Goal: Information Seeking & Learning: Compare options

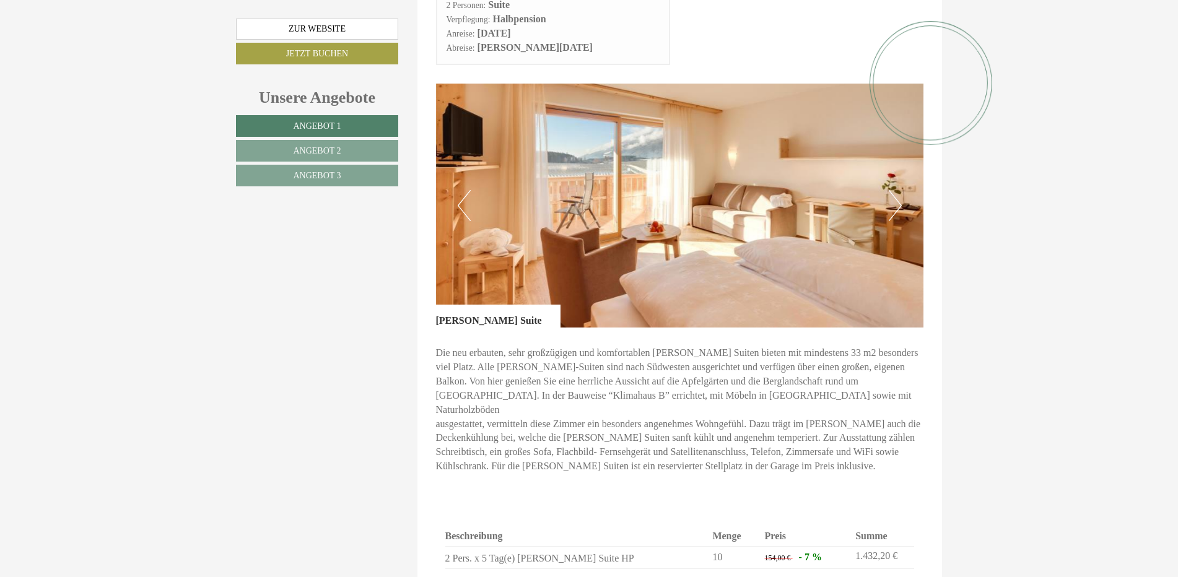
scroll to position [1548, 0]
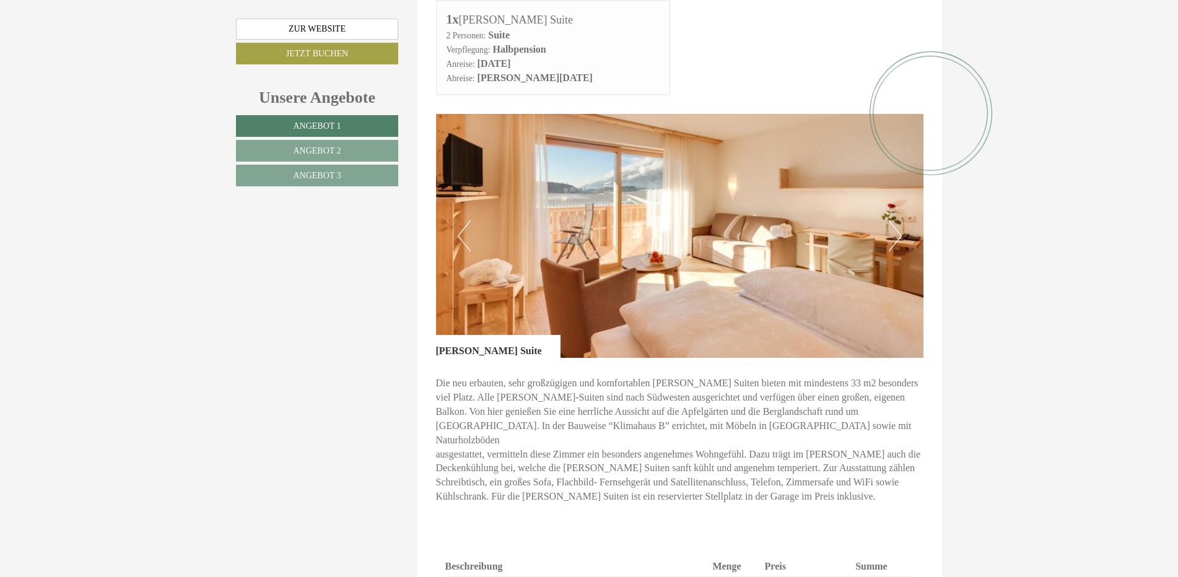
click at [897, 220] on button "Next" at bounding box center [894, 235] width 13 height 31
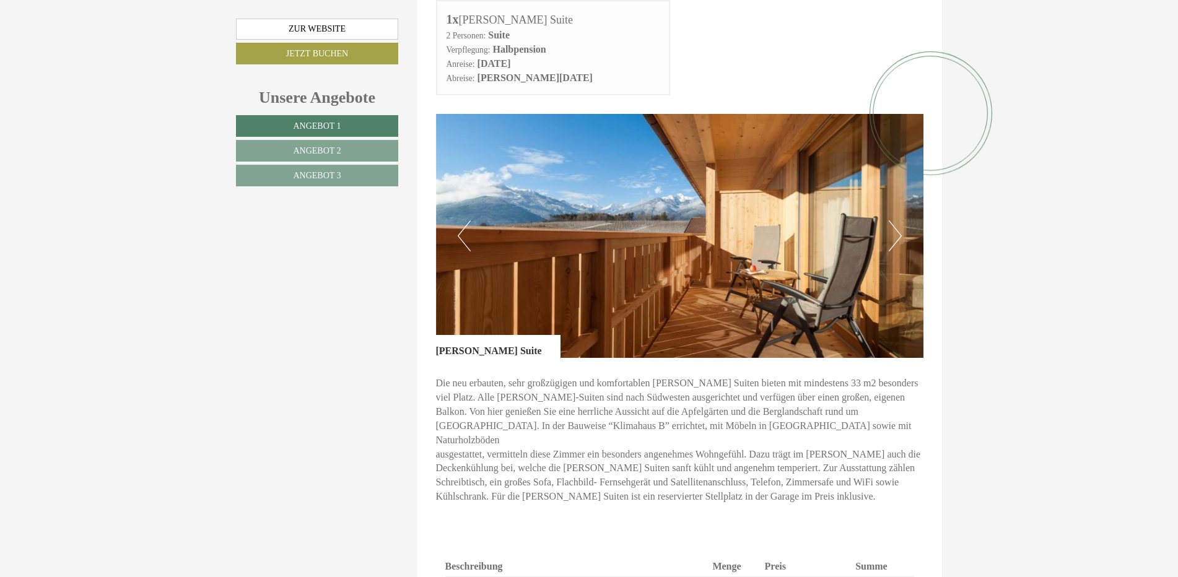
click at [898, 220] on button "Next" at bounding box center [894, 235] width 13 height 31
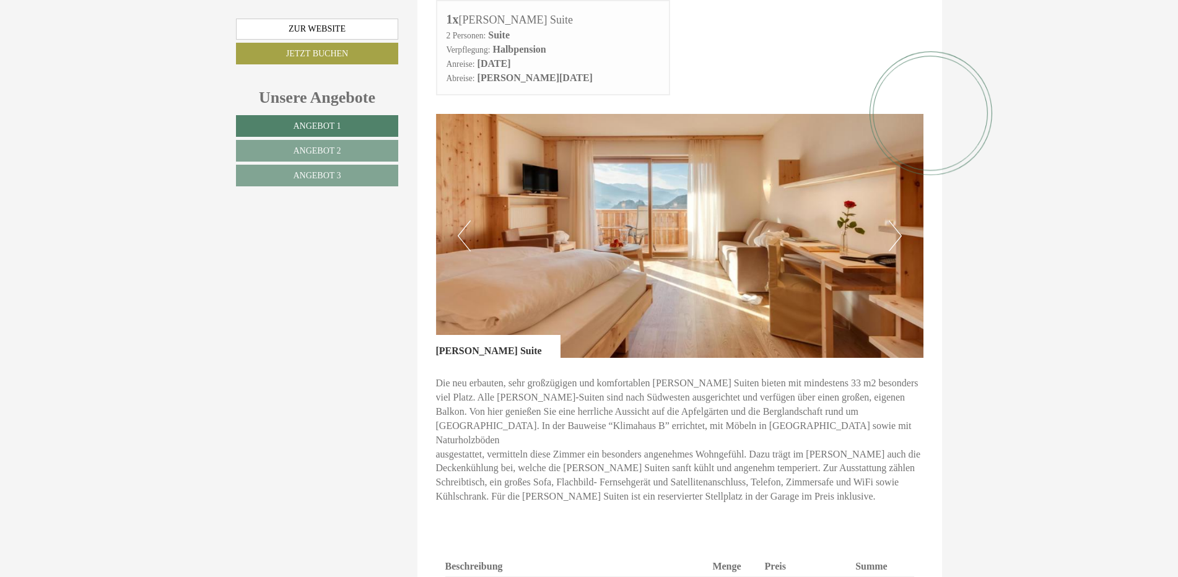
click at [893, 220] on button "Next" at bounding box center [894, 235] width 13 height 31
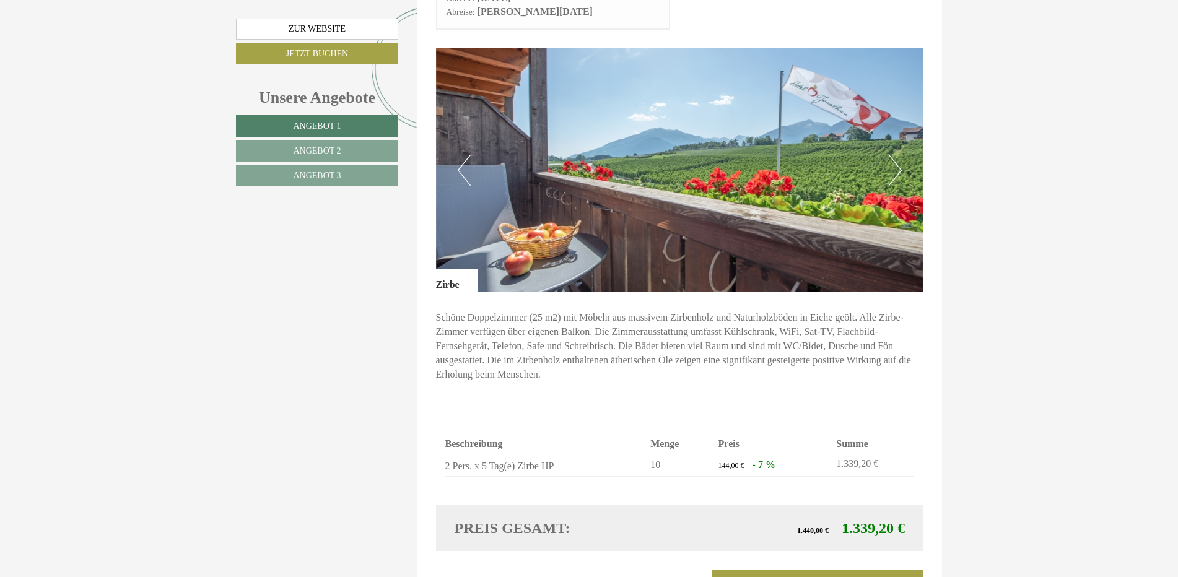
scroll to position [805, 0]
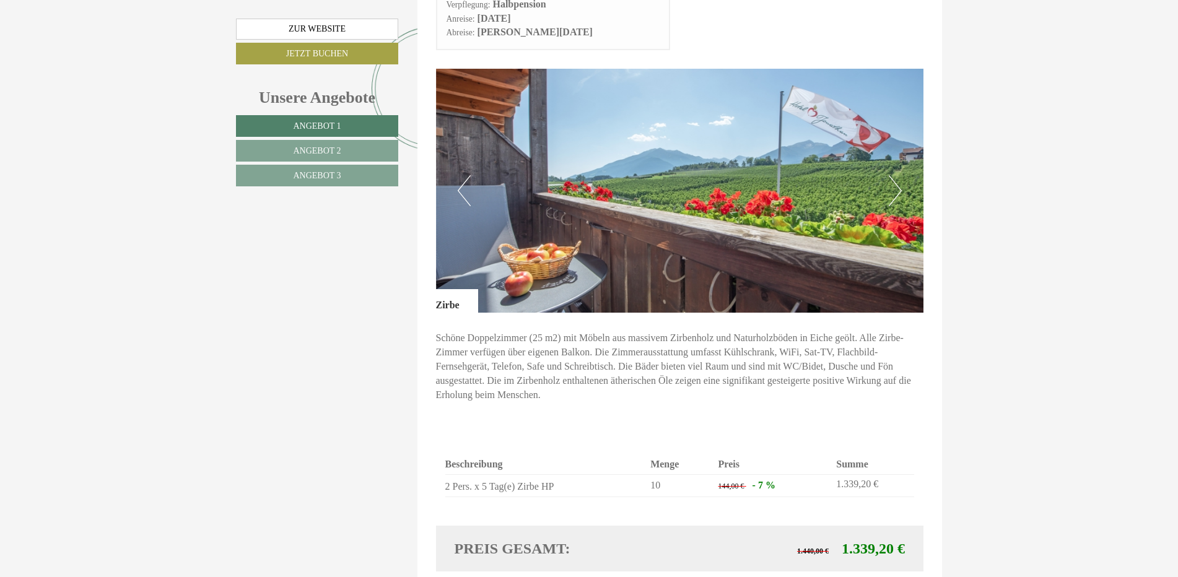
click at [893, 175] on button "Next" at bounding box center [894, 190] width 13 height 31
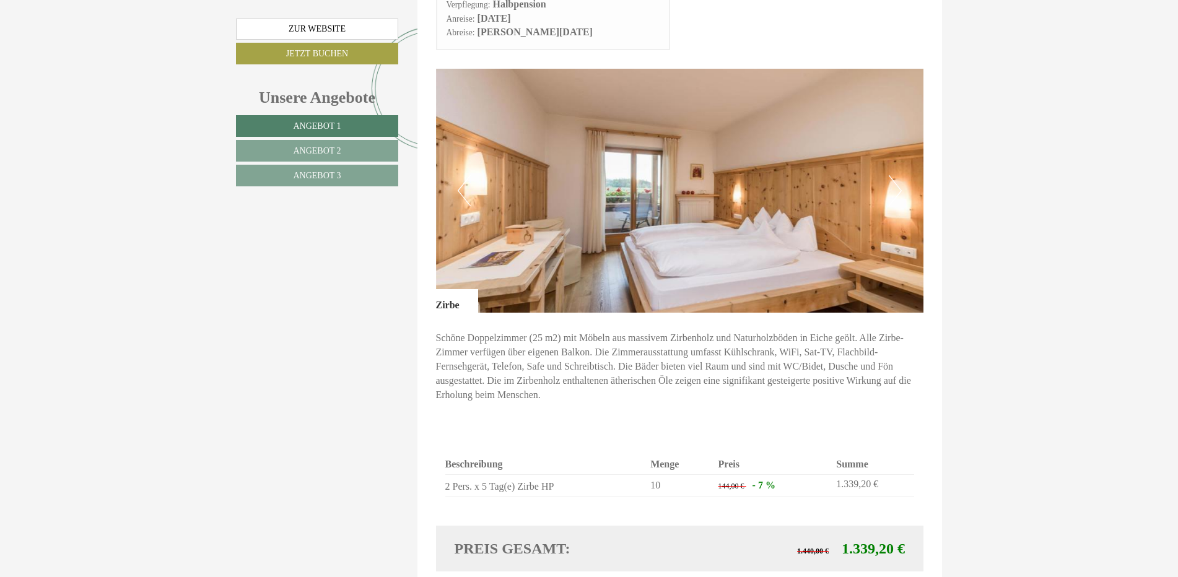
click at [898, 175] on button "Next" at bounding box center [894, 190] width 13 height 31
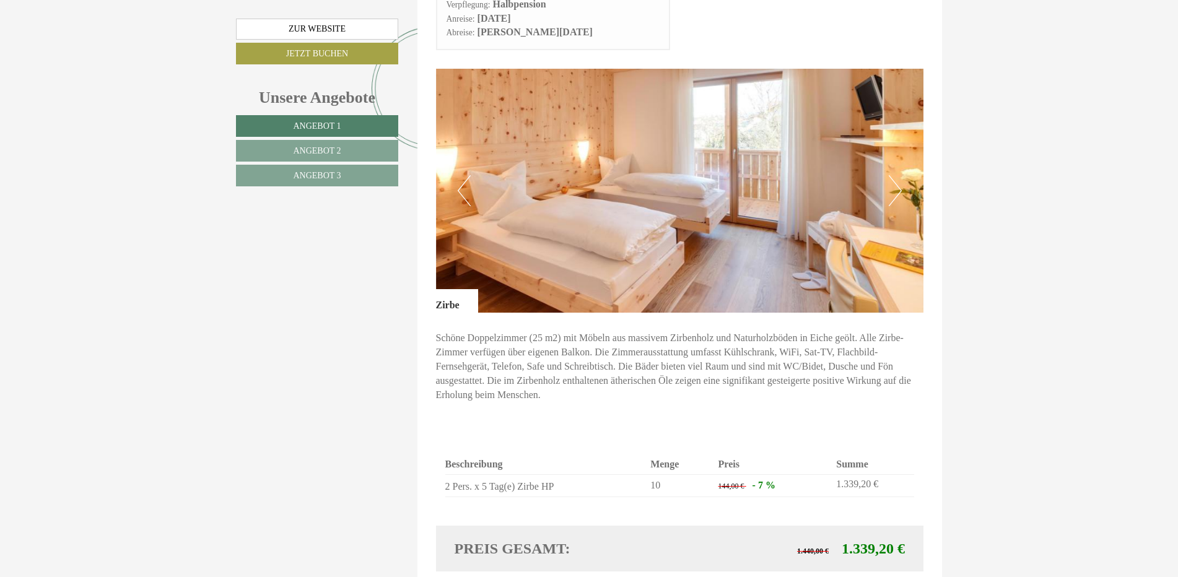
click at [895, 175] on button "Next" at bounding box center [894, 190] width 13 height 31
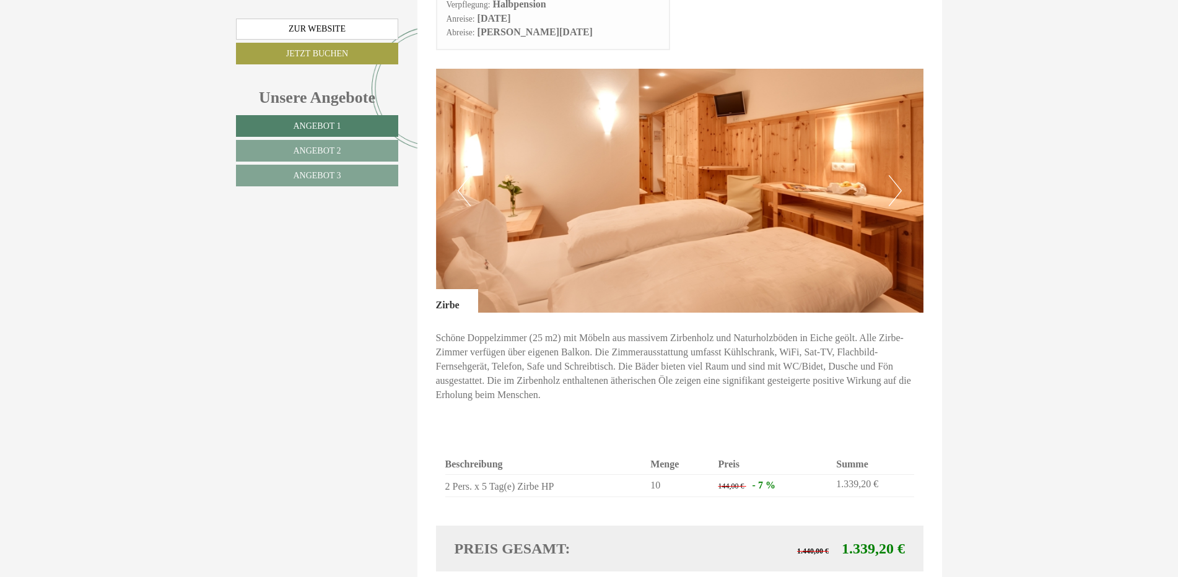
click at [895, 175] on button "Next" at bounding box center [894, 190] width 13 height 31
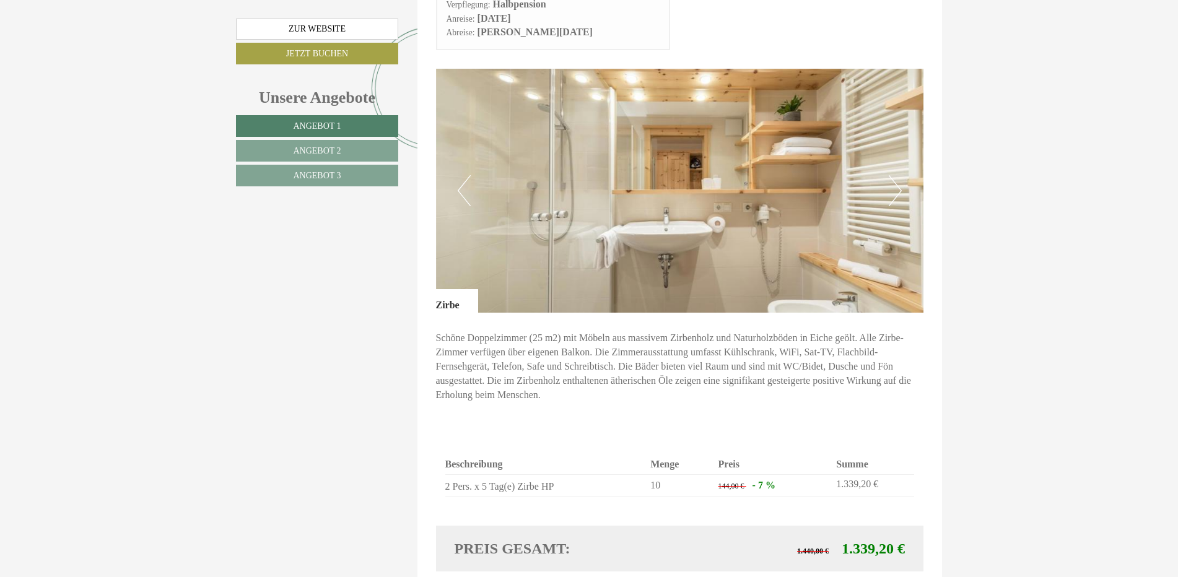
click at [895, 175] on button "Next" at bounding box center [894, 190] width 13 height 31
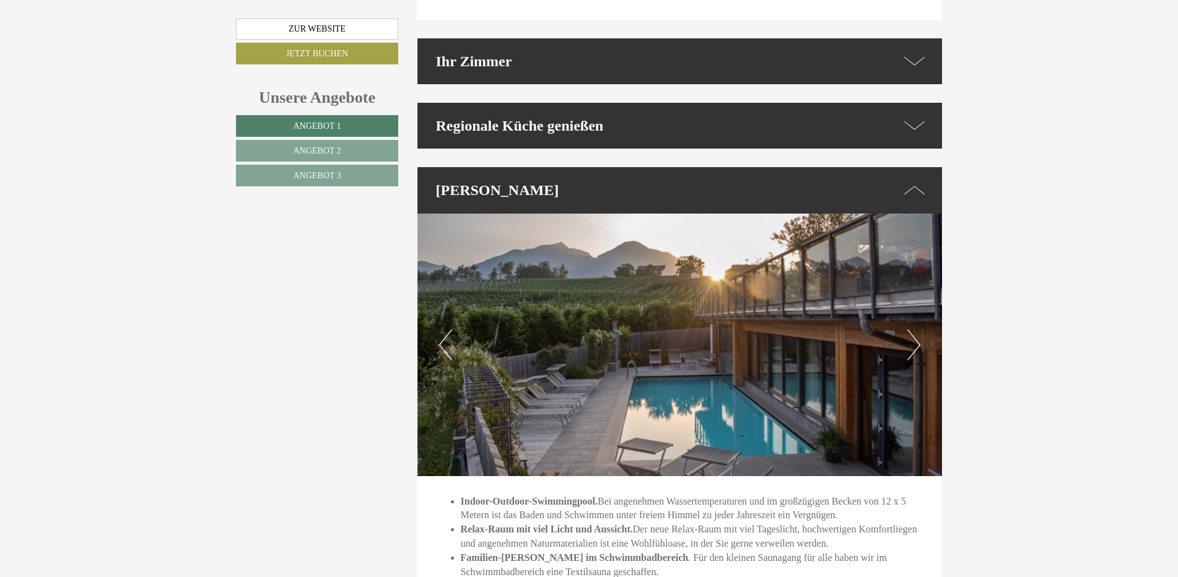
scroll to position [3343, 0]
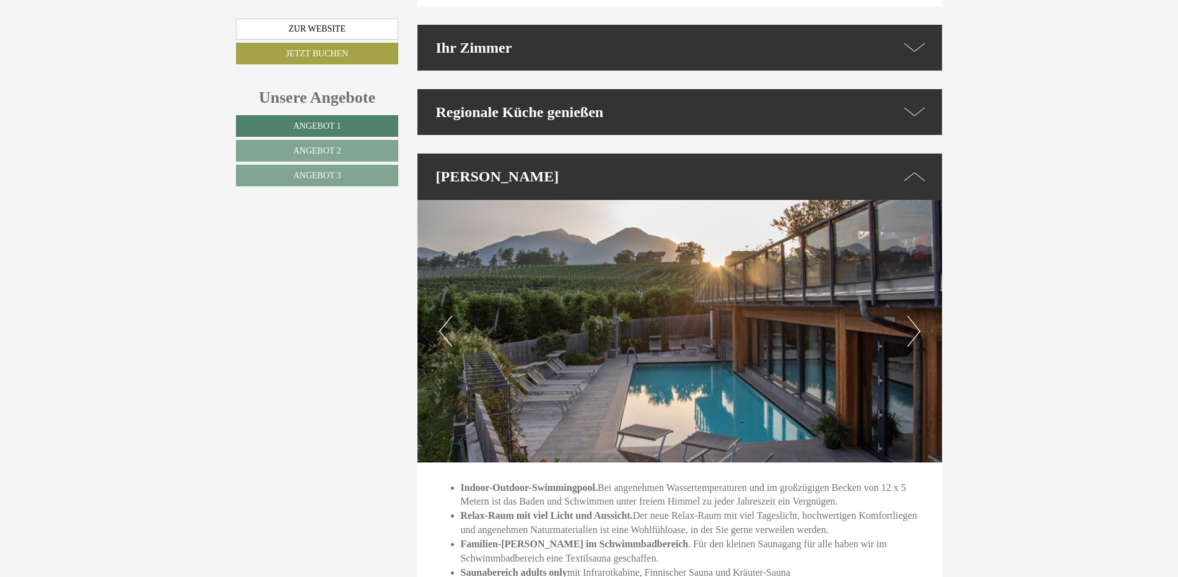
click at [916, 316] on button "Next" at bounding box center [913, 331] width 13 height 31
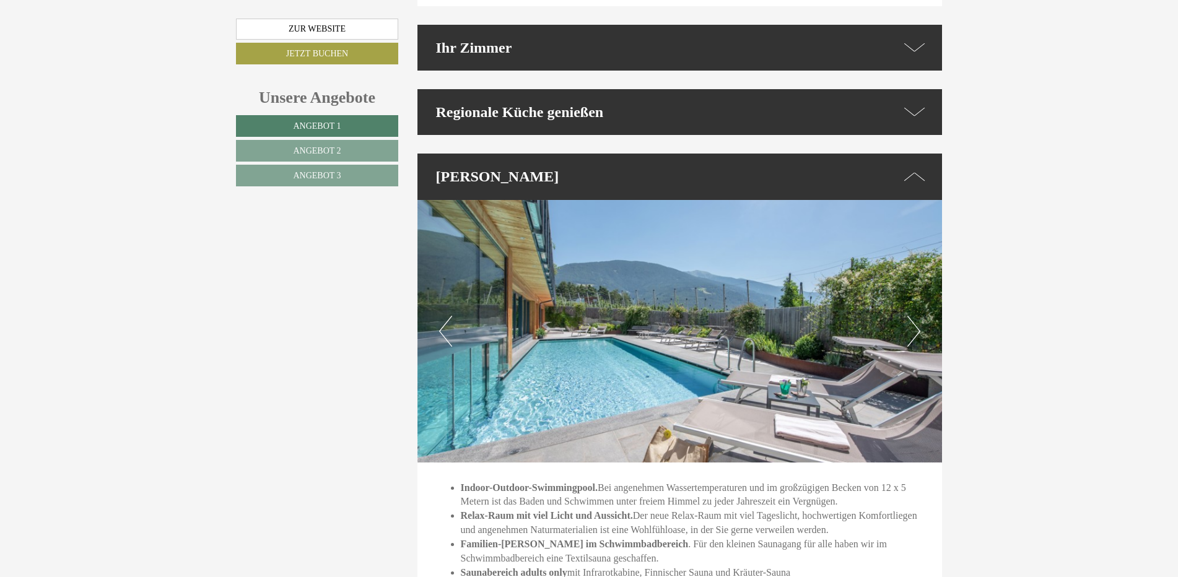
click at [916, 316] on button "Next" at bounding box center [913, 331] width 13 height 31
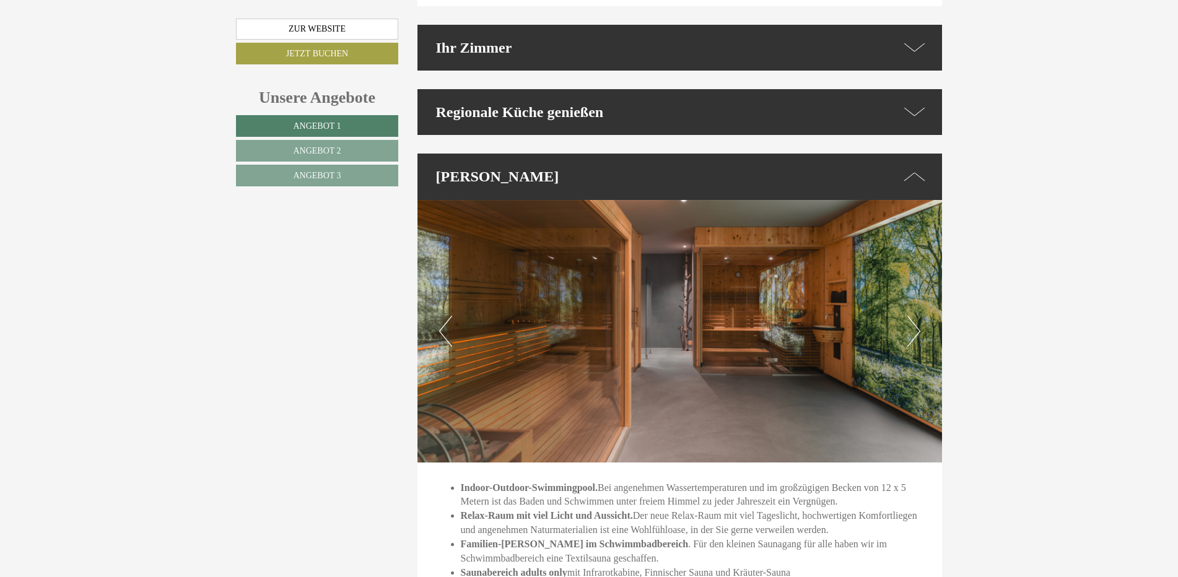
click at [916, 316] on button "Next" at bounding box center [913, 331] width 13 height 31
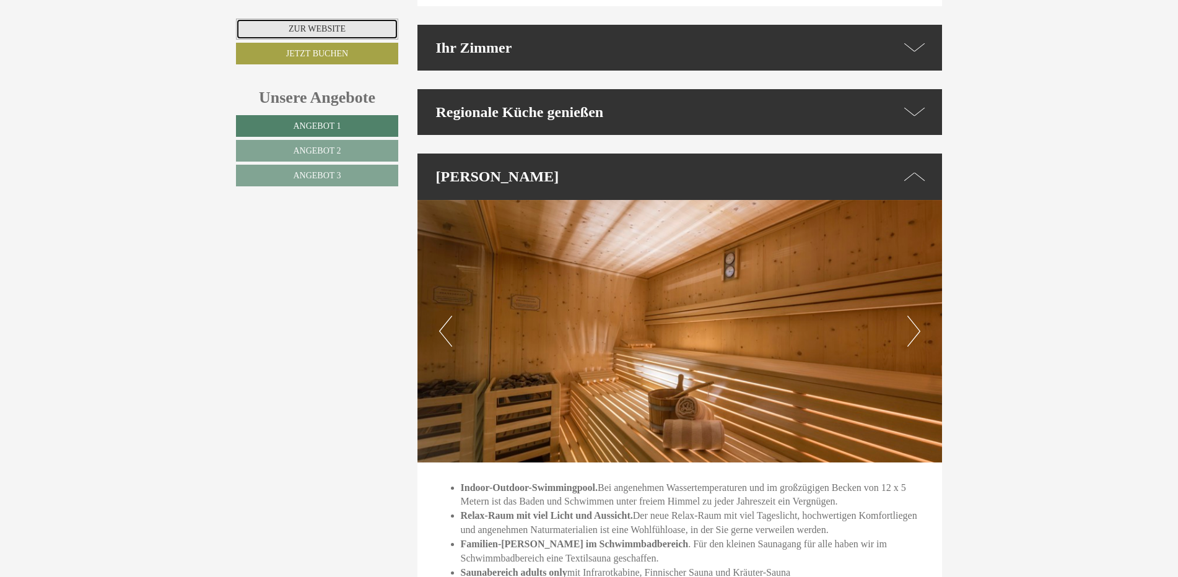
click at [284, 28] on link "Zur Website" at bounding box center [317, 29] width 162 height 21
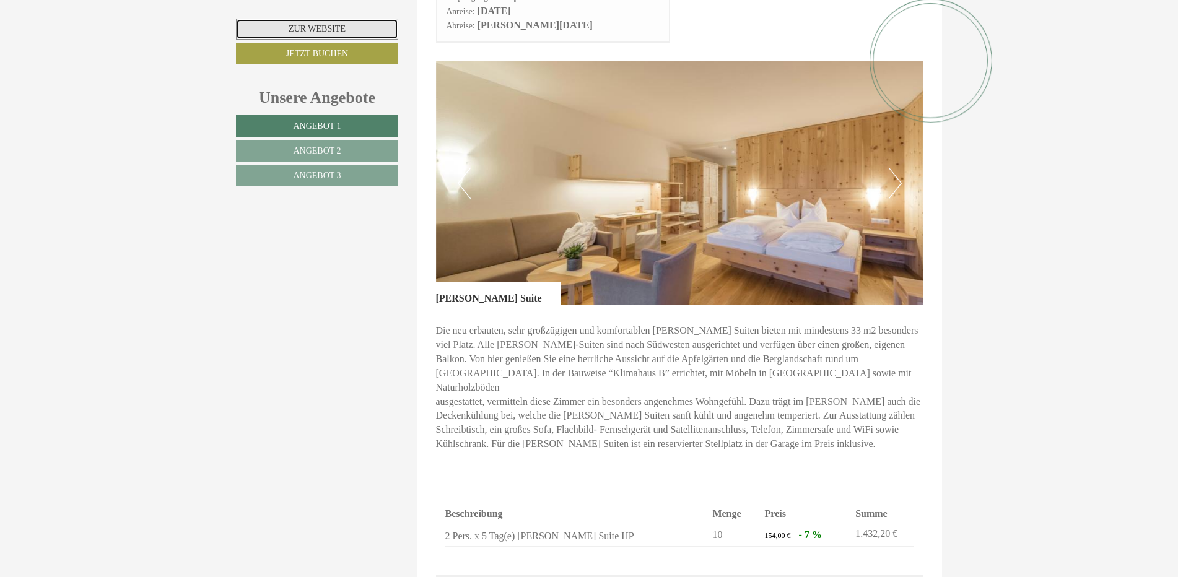
scroll to position [1548, 0]
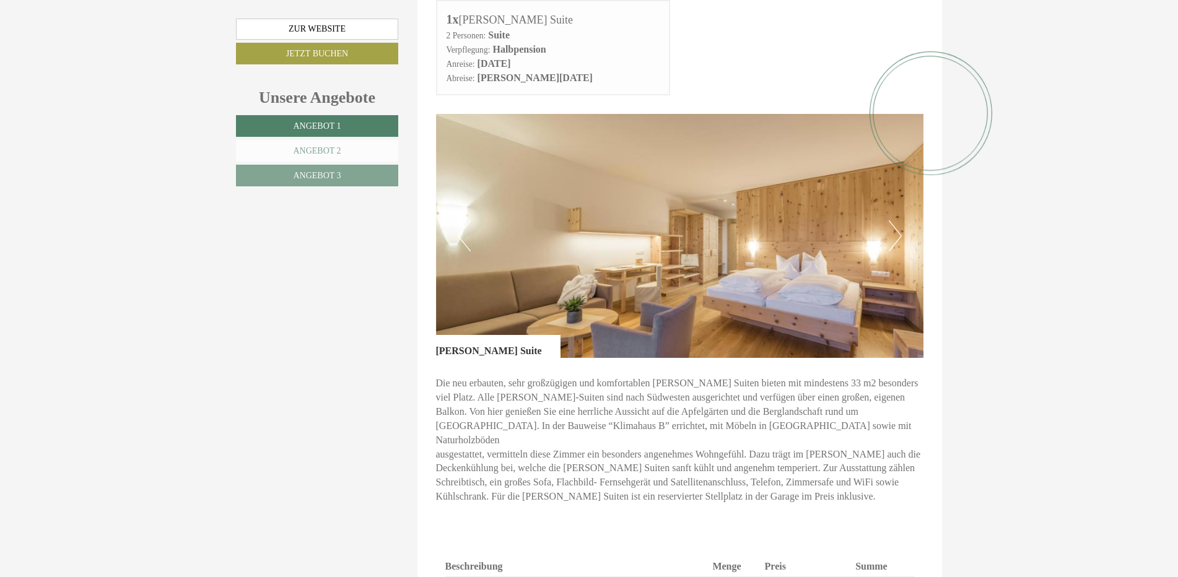
click at [324, 147] on span "Angebot 2" at bounding box center [317, 150] width 48 height 9
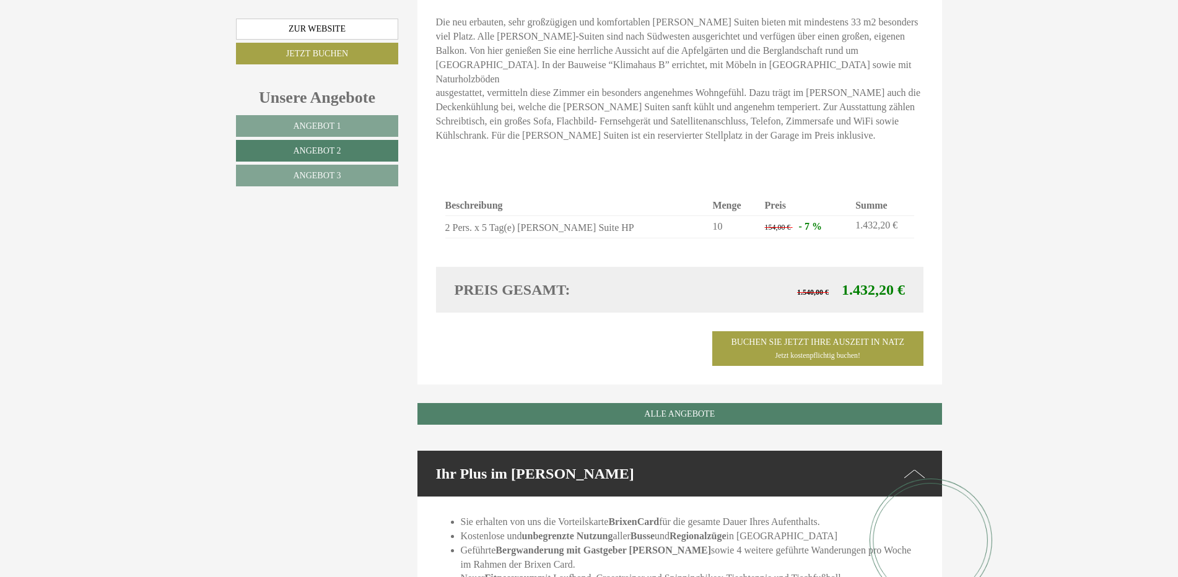
scroll to position [1151, 0]
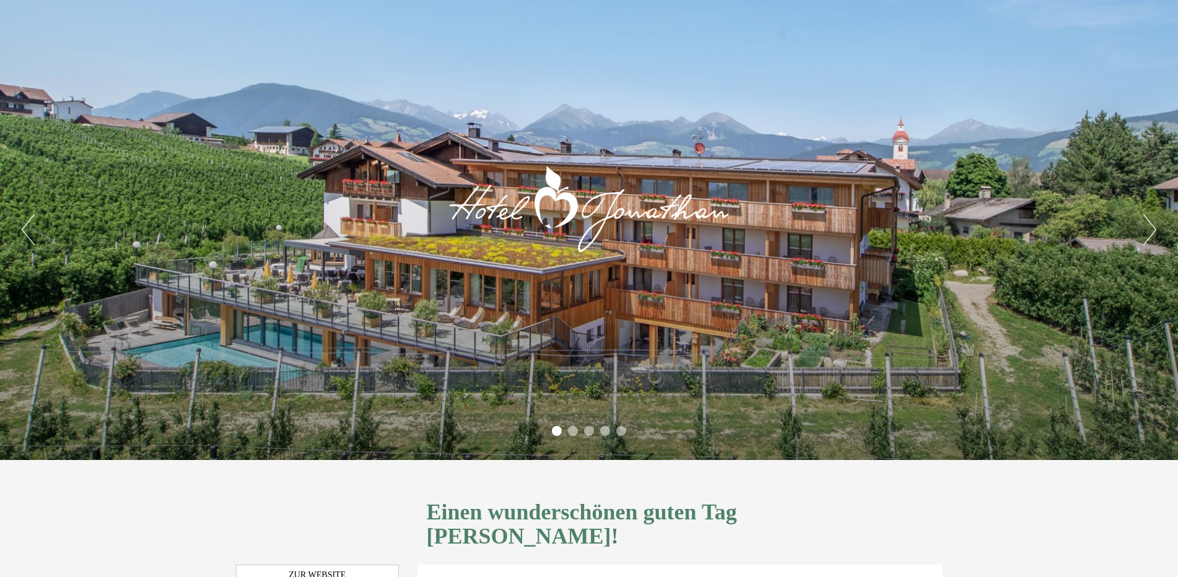
click at [1154, 228] on button "Next" at bounding box center [1149, 229] width 13 height 31
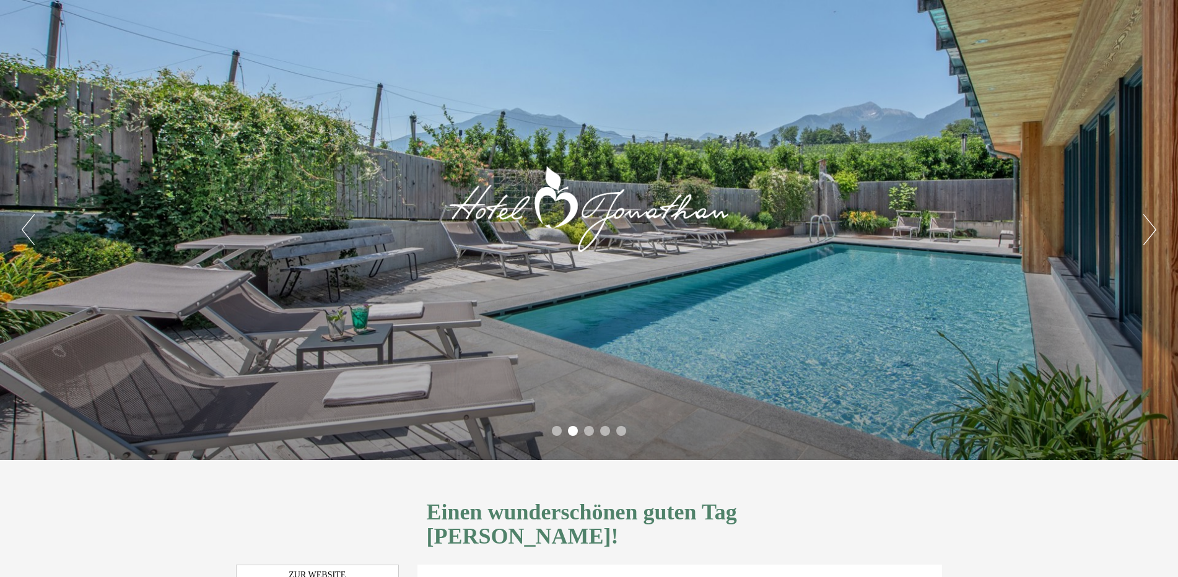
click at [1148, 222] on button "Next" at bounding box center [1149, 229] width 13 height 31
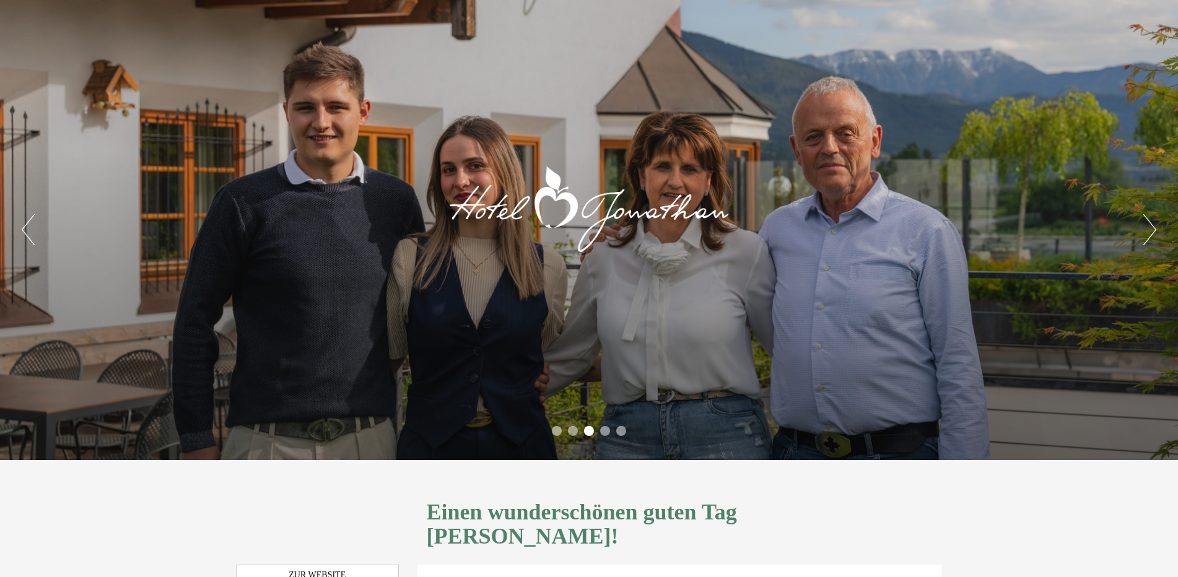
click at [1148, 222] on button "Next" at bounding box center [1149, 229] width 13 height 31
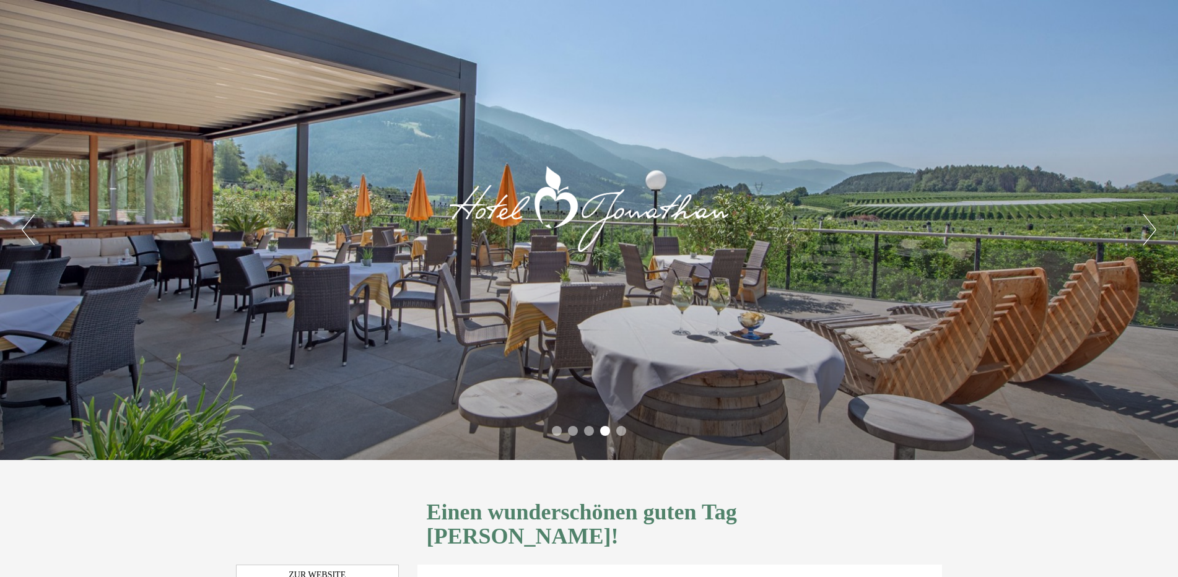
click at [1148, 222] on button "Next" at bounding box center [1149, 229] width 13 height 31
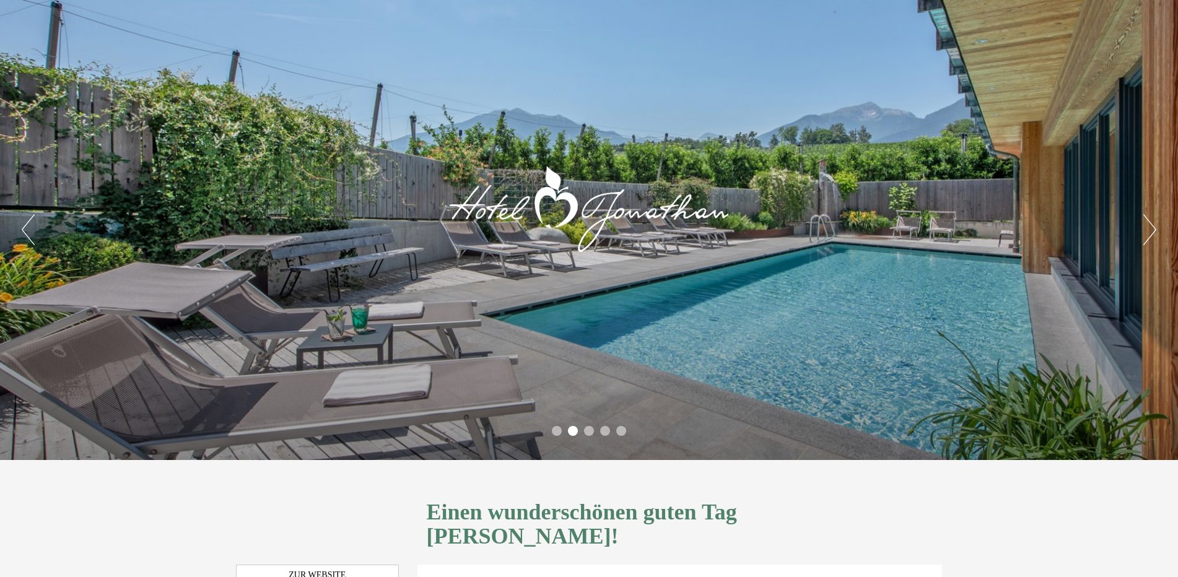
click at [1144, 233] on button "Next" at bounding box center [1149, 229] width 13 height 31
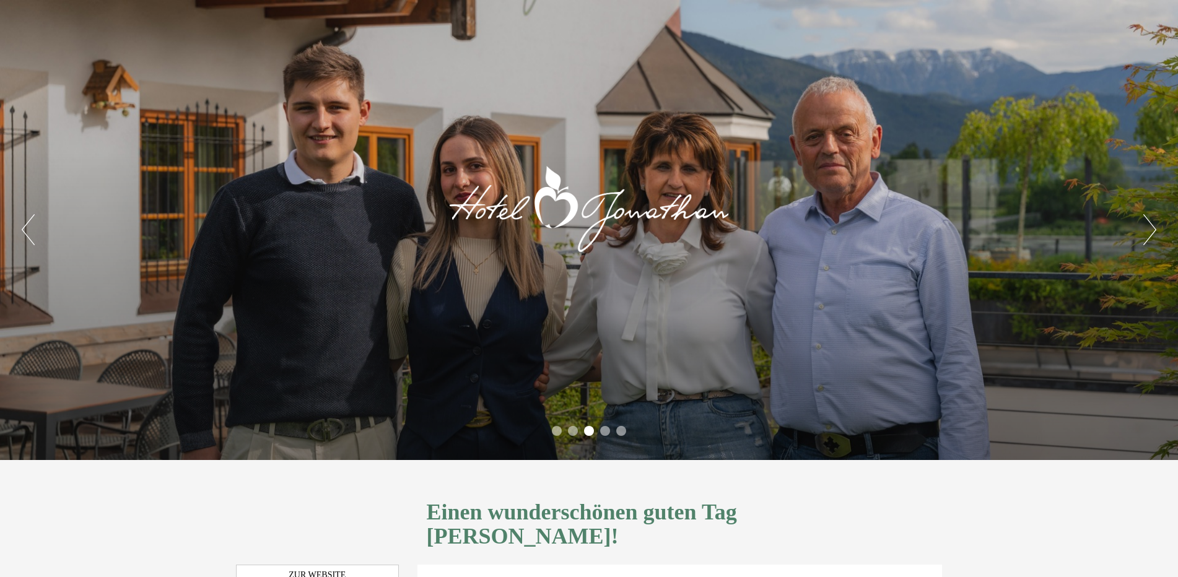
click at [1144, 234] on button "Next" at bounding box center [1149, 229] width 13 height 31
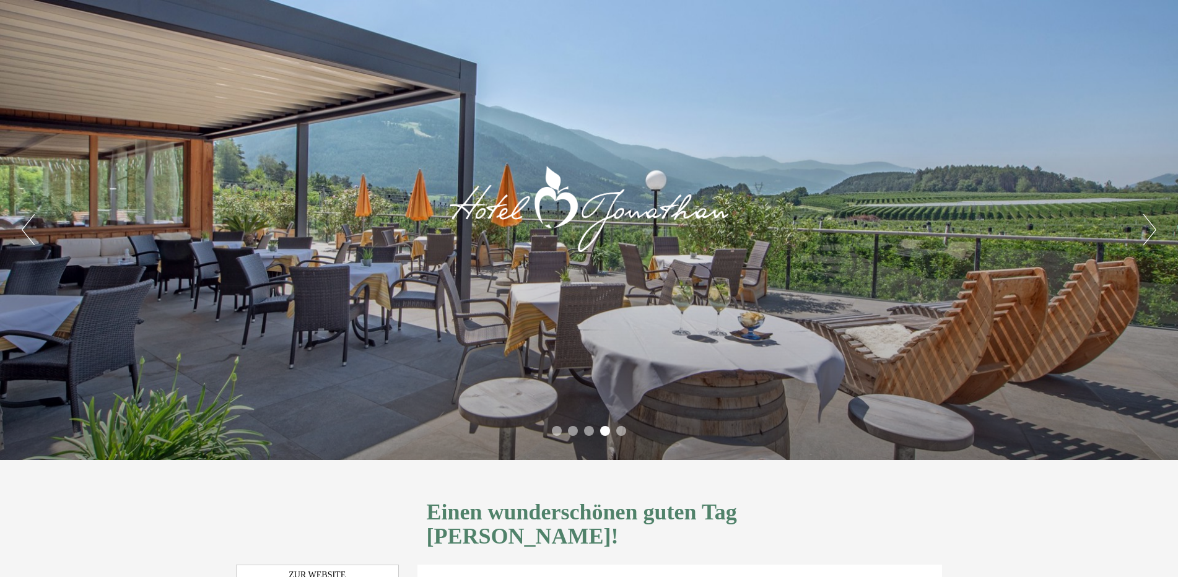
click at [1144, 234] on button "Next" at bounding box center [1149, 229] width 13 height 31
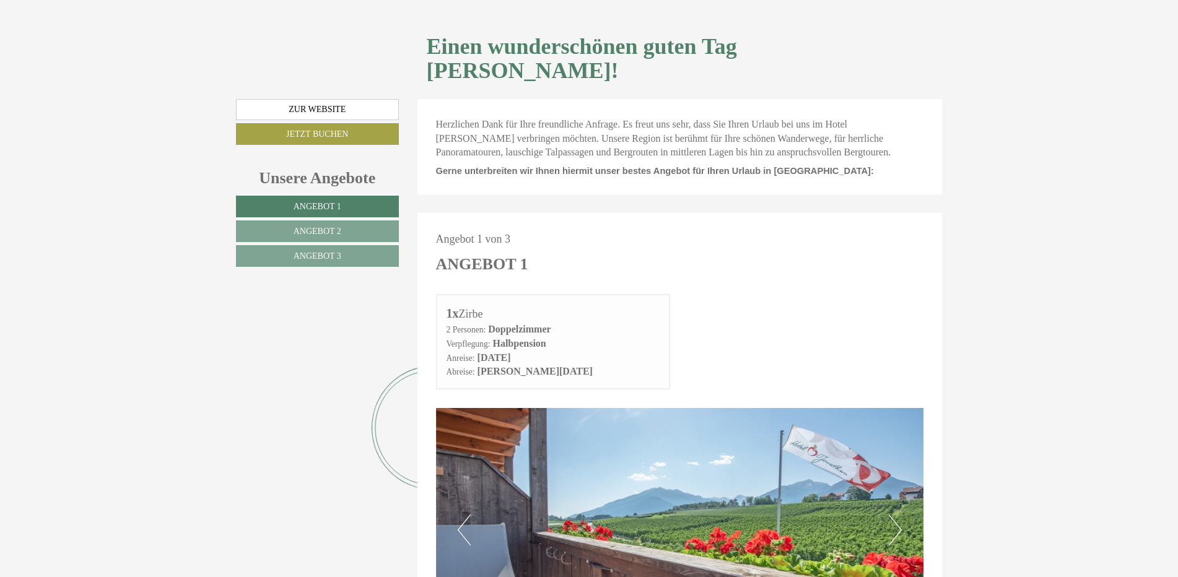
scroll to position [495, 0]
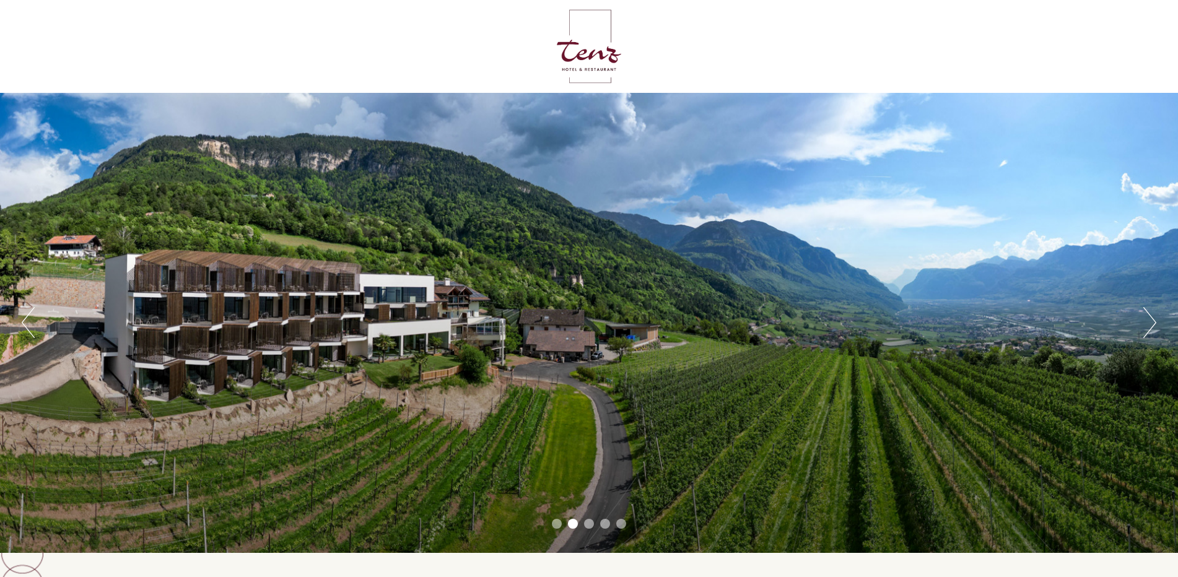
click at [1148, 324] on button "Next" at bounding box center [1149, 322] width 13 height 31
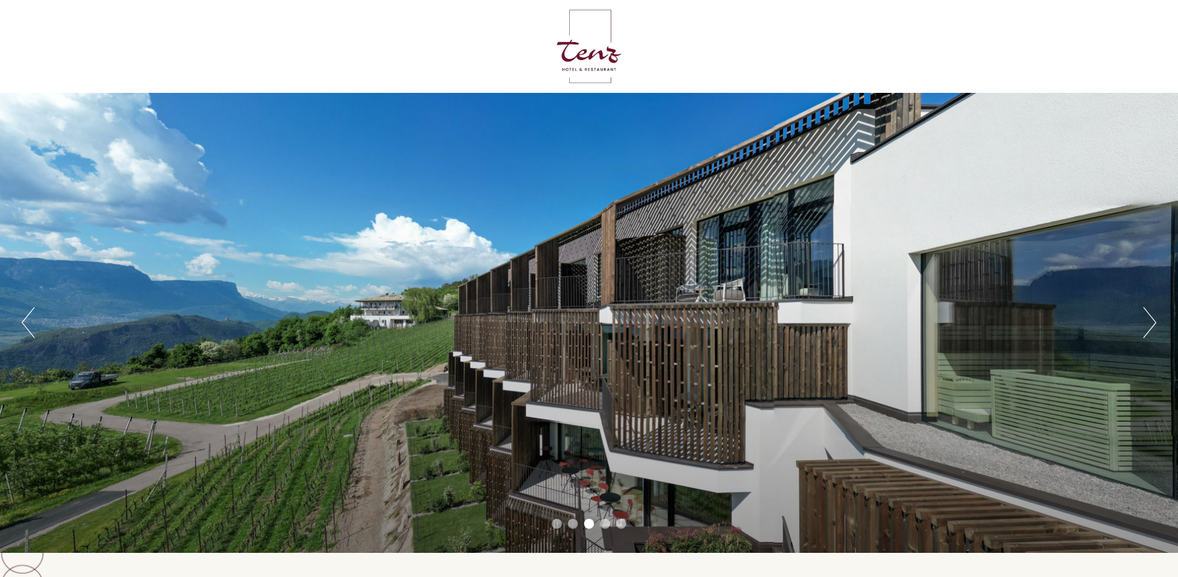
click at [1148, 324] on button "Next" at bounding box center [1149, 322] width 13 height 31
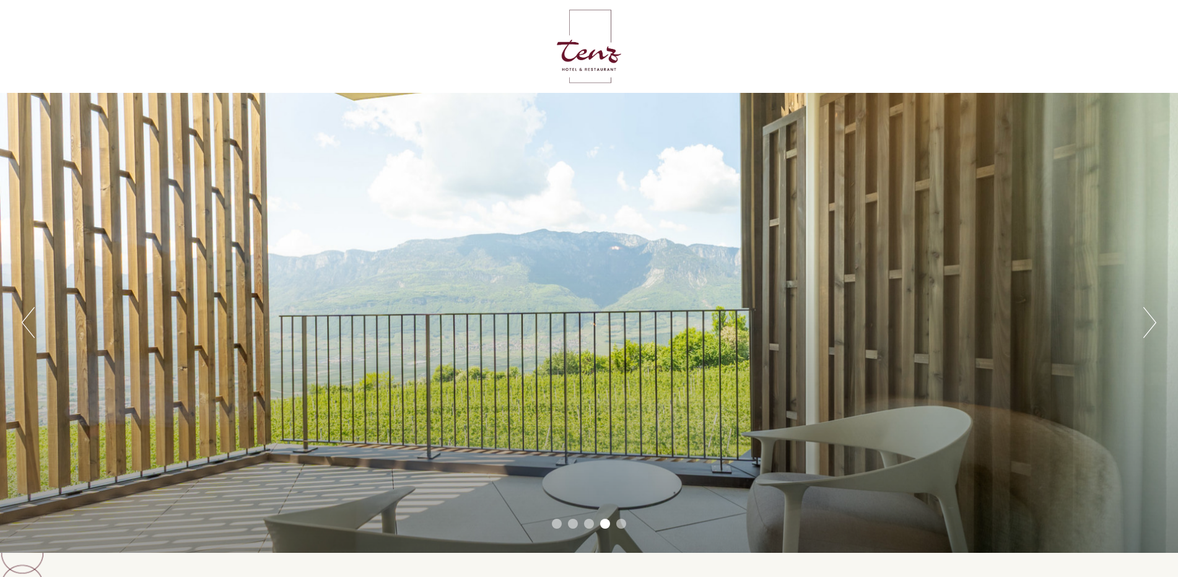
click at [1148, 324] on button "Next" at bounding box center [1149, 322] width 13 height 31
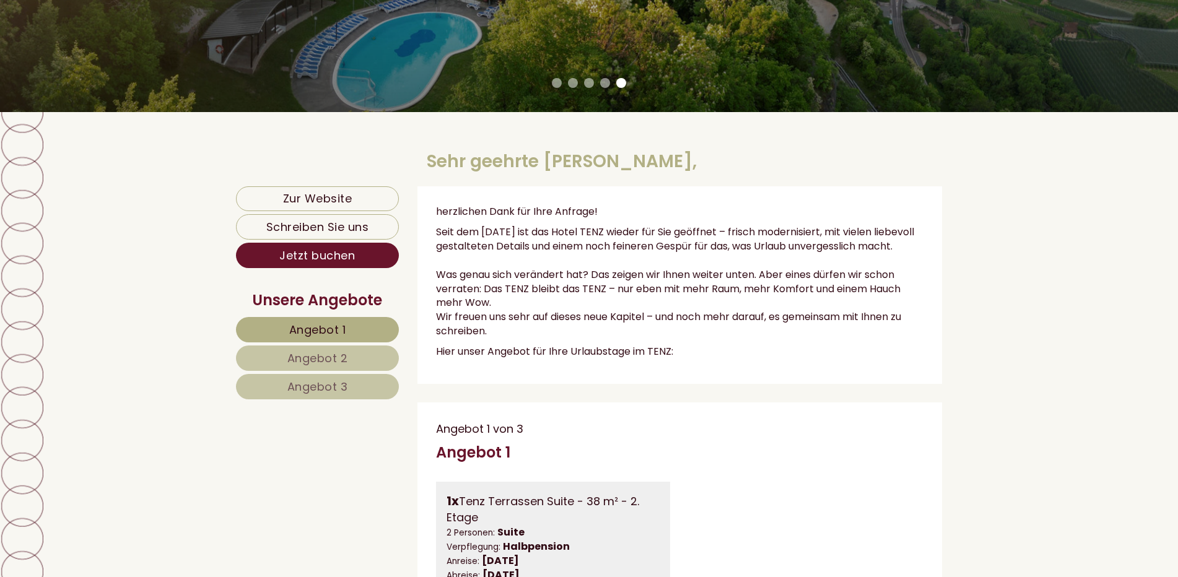
scroll to position [495, 0]
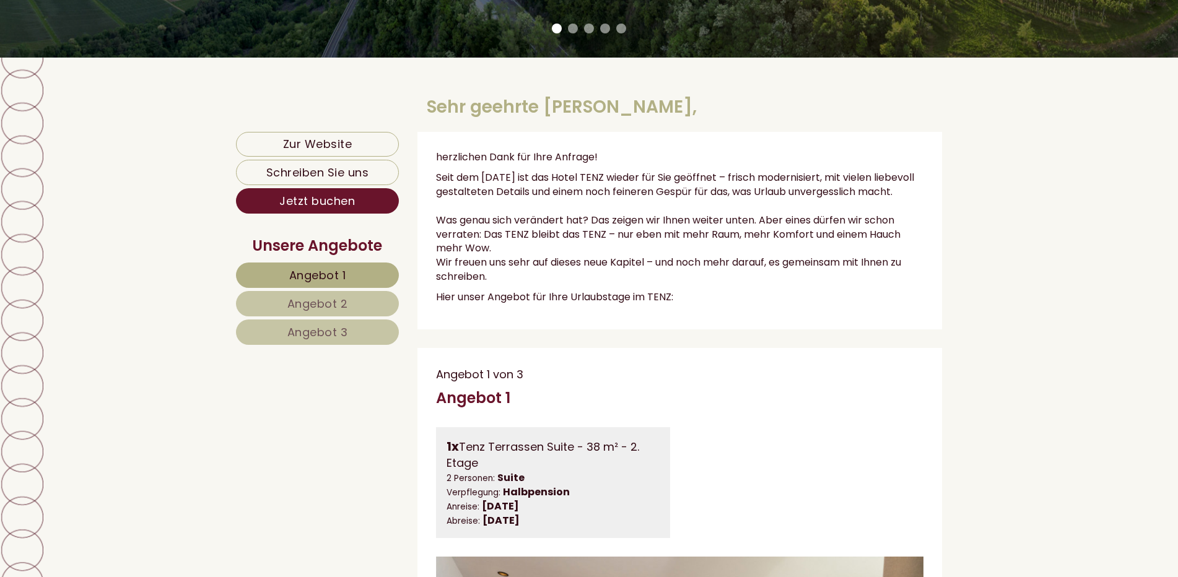
click at [326, 271] on span "Angebot 1" at bounding box center [317, 274] width 57 height 15
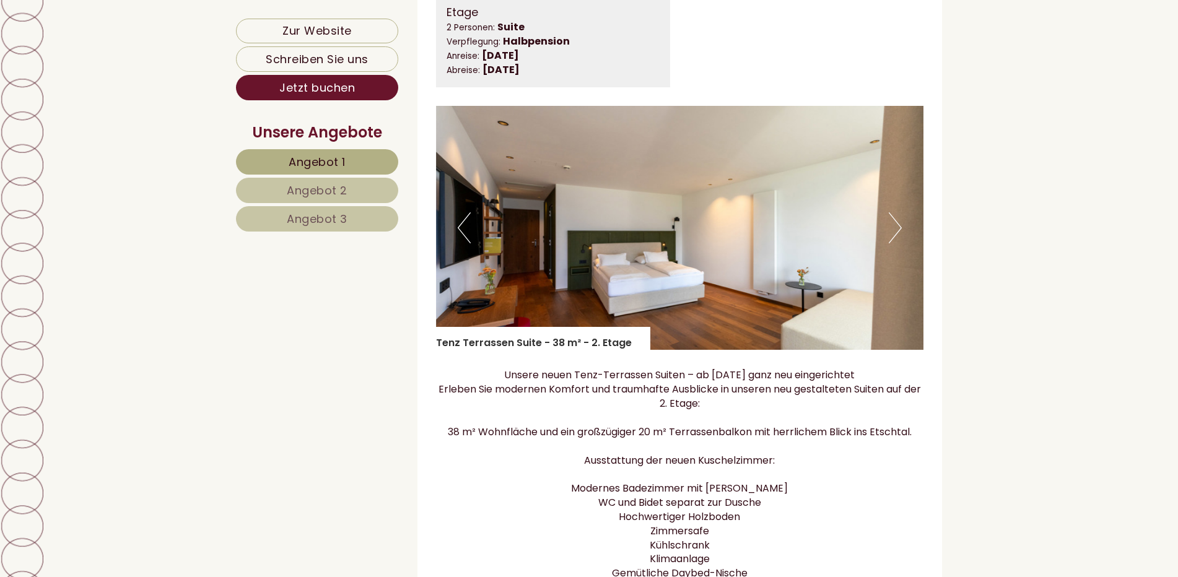
scroll to position [981, 0]
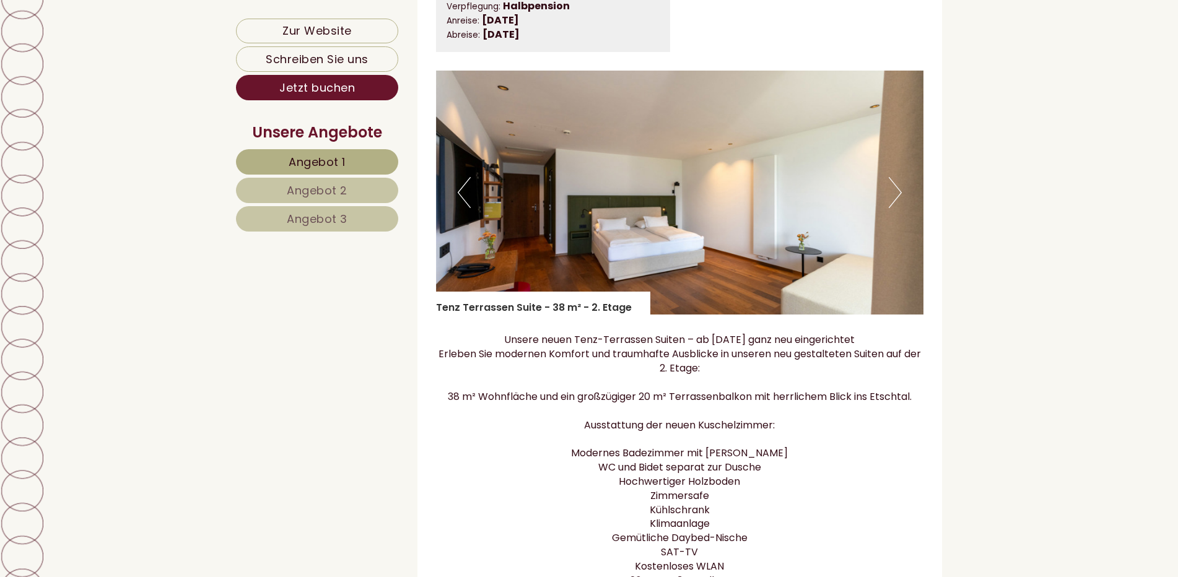
click at [893, 202] on button "Next" at bounding box center [894, 192] width 13 height 31
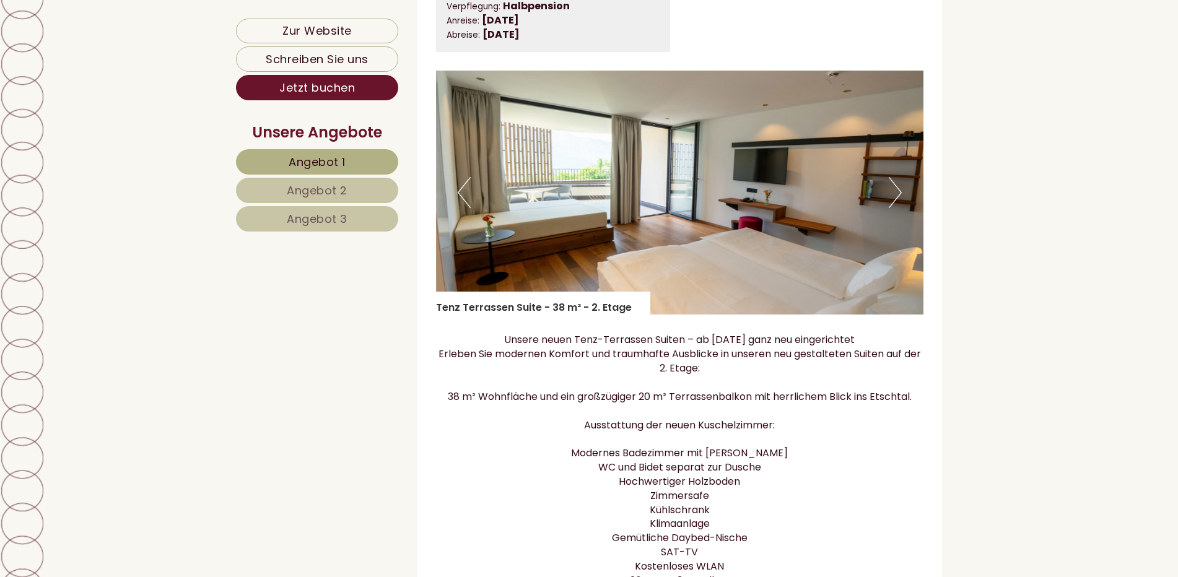
click at [895, 202] on button "Next" at bounding box center [894, 192] width 13 height 31
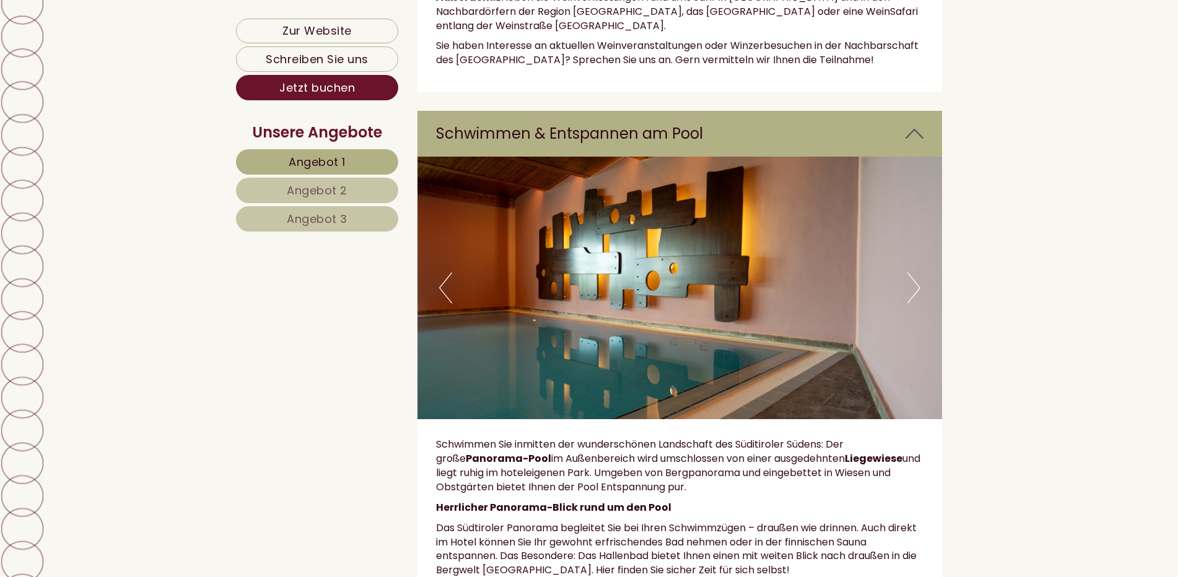
scroll to position [3025, 0]
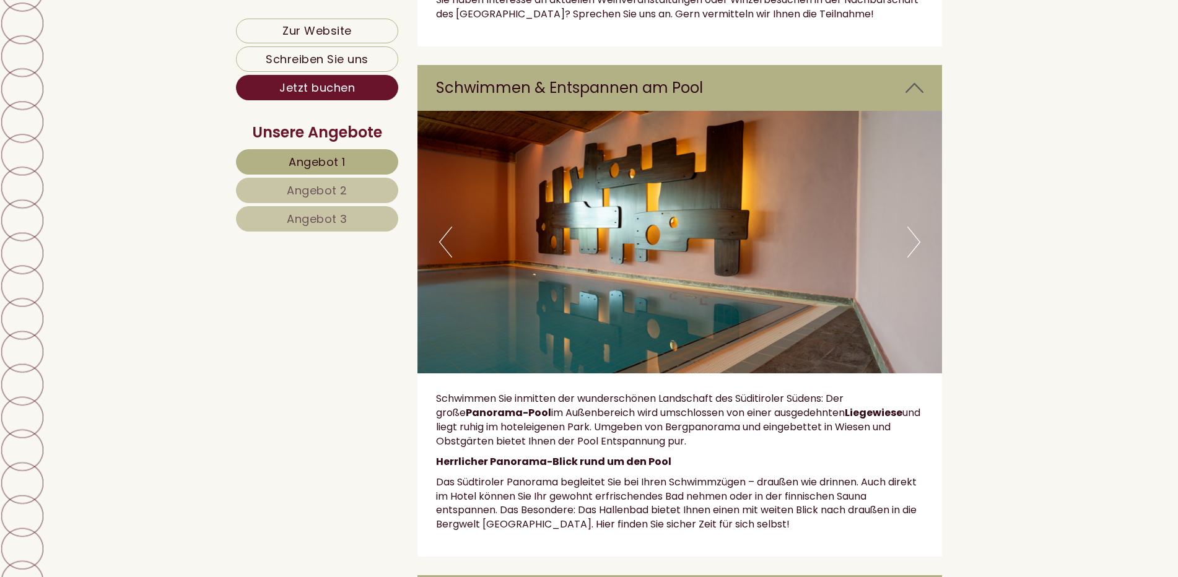
click at [914, 227] on button "Next" at bounding box center [913, 242] width 13 height 31
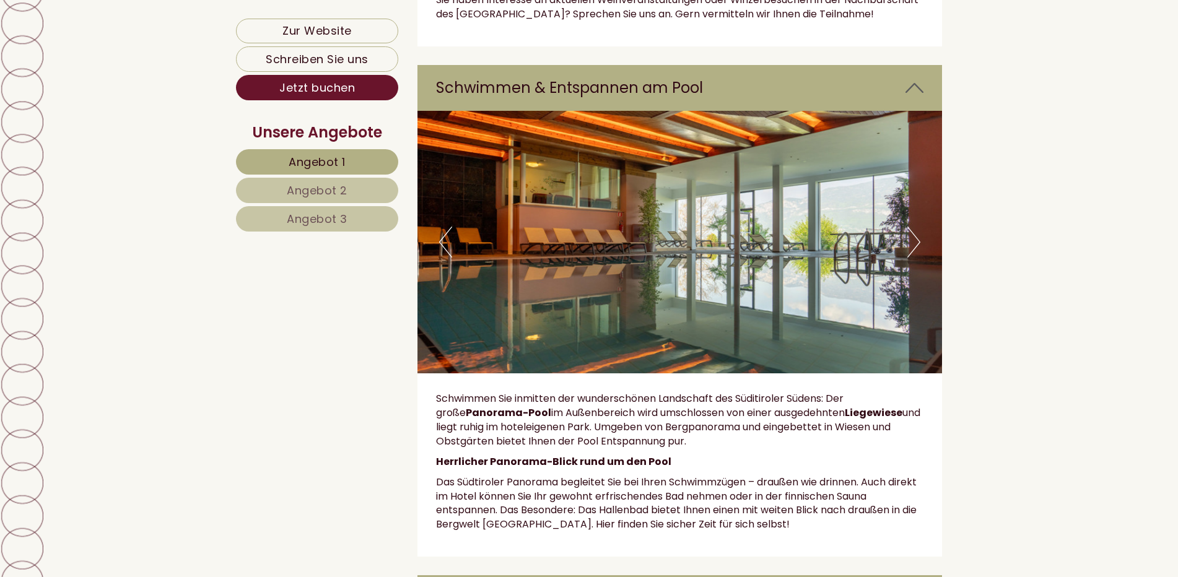
click at [914, 227] on button "Next" at bounding box center [913, 242] width 13 height 31
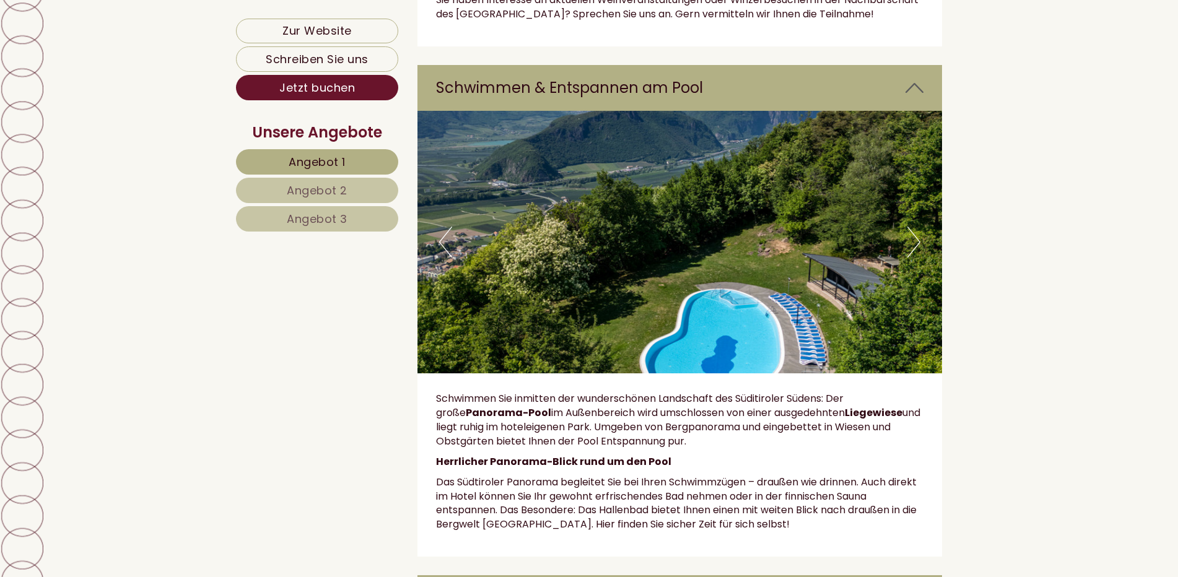
click at [914, 227] on button "Next" at bounding box center [913, 242] width 13 height 31
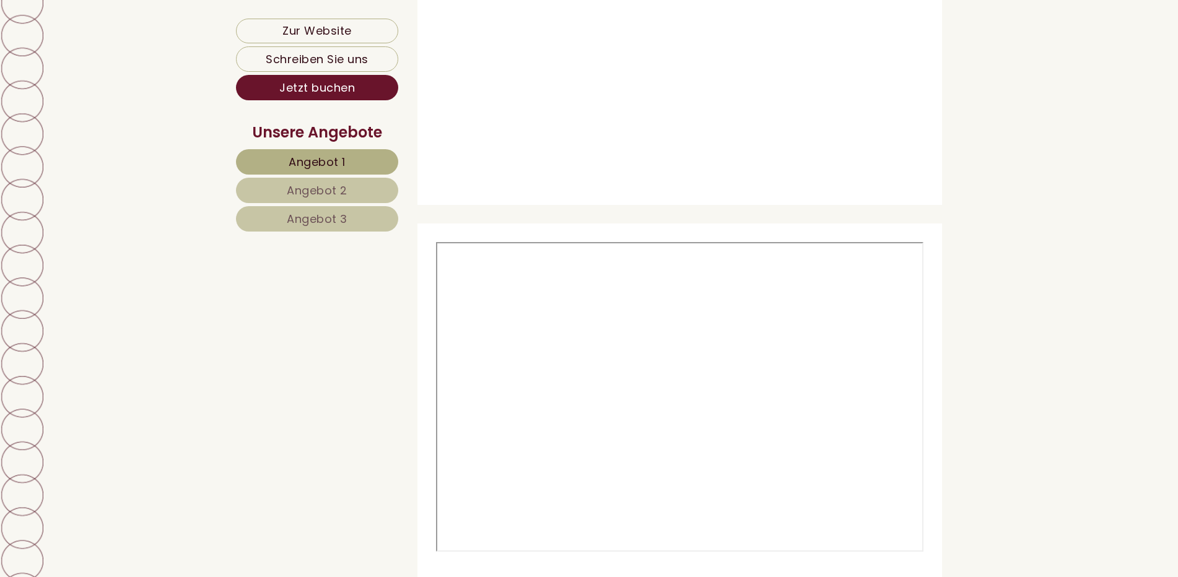
scroll to position [3829, 0]
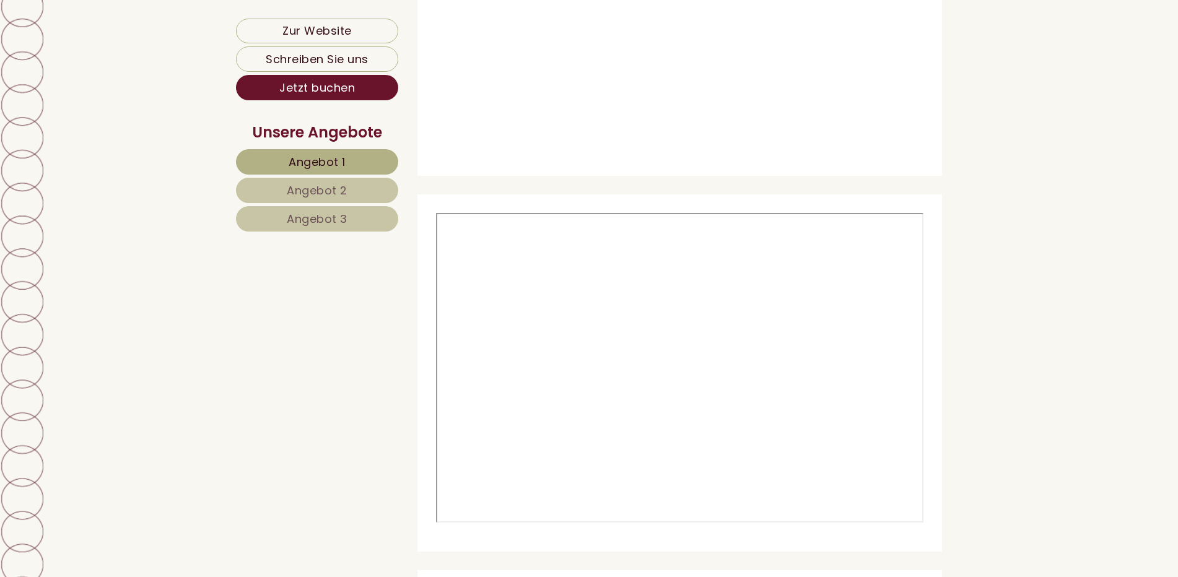
click at [307, 188] on span "Angebot 2" at bounding box center [317, 190] width 61 height 15
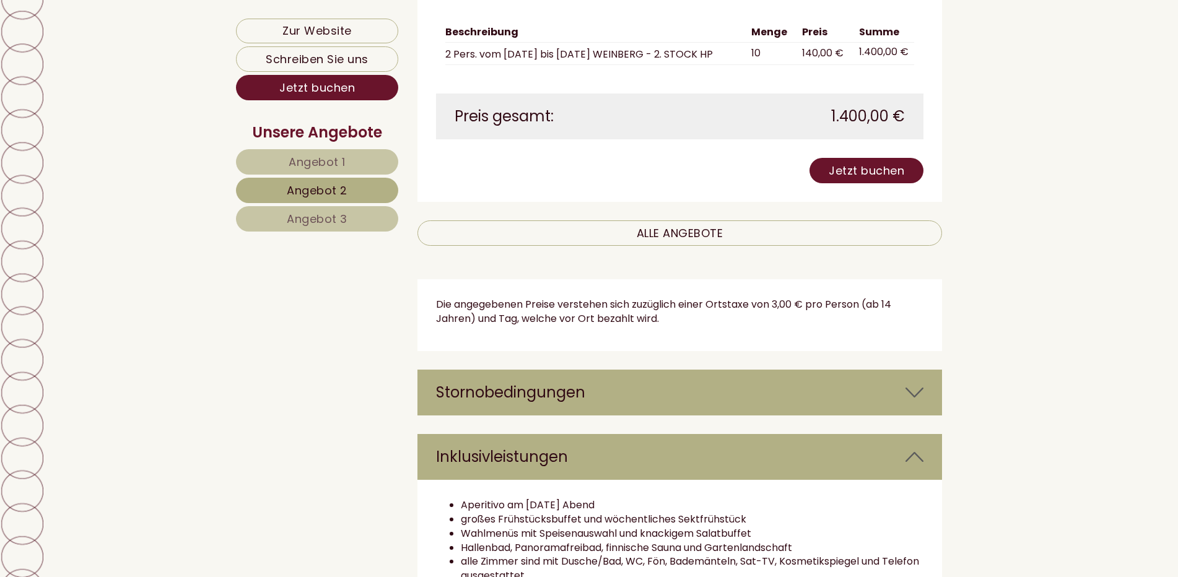
scroll to position [1672, 0]
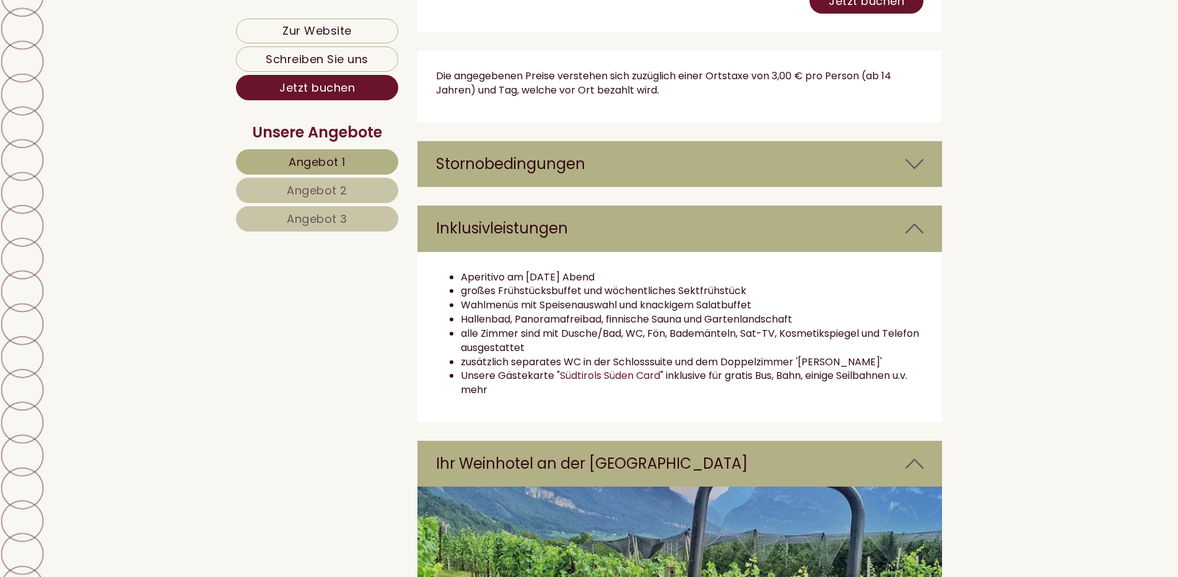
scroll to position [3715, 0]
